Goal: Task Accomplishment & Management: Use online tool/utility

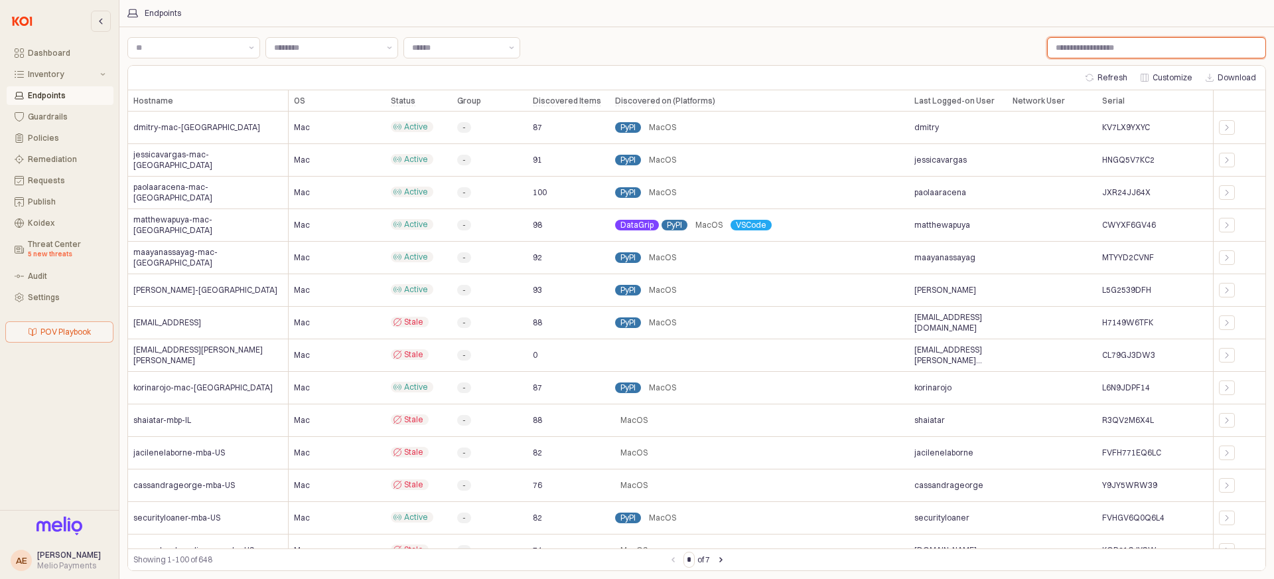
click at [1172, 46] on input "Label" at bounding box center [1157, 48] width 218 height 20
type input "****"
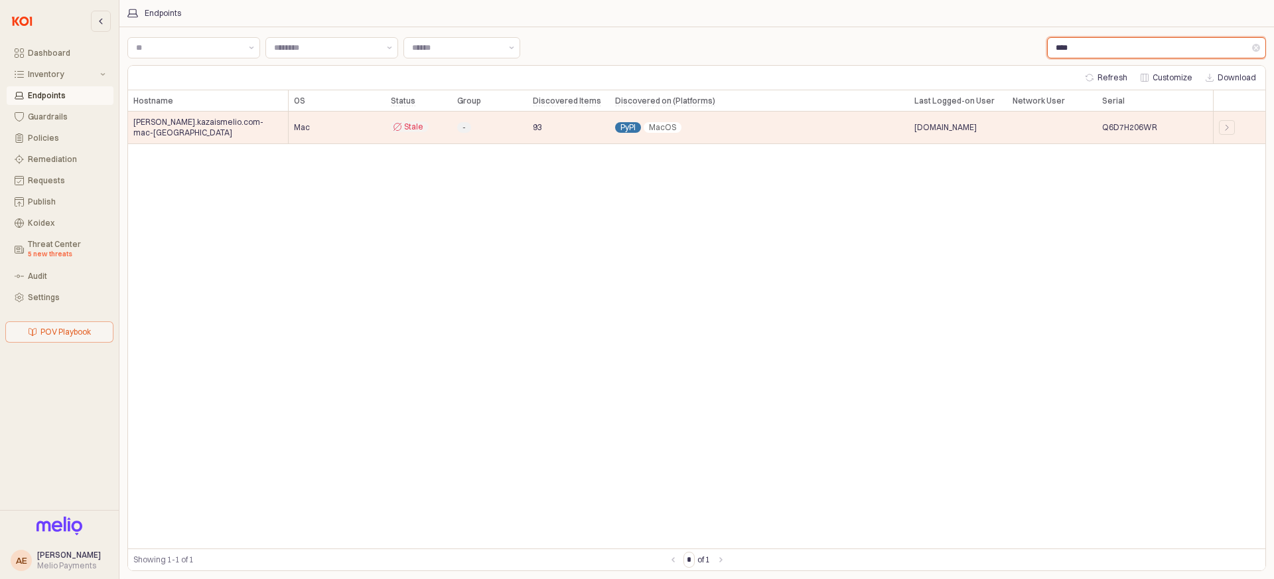
drag, startPoint x: 1157, startPoint y: 44, endPoint x: 1017, endPoint y: 52, distance: 140.3
click at [1023, 53] on div "Label Label Label Label ****" at bounding box center [696, 48] width 1139 height 27
